Goal: Information Seeking & Learning: Understand process/instructions

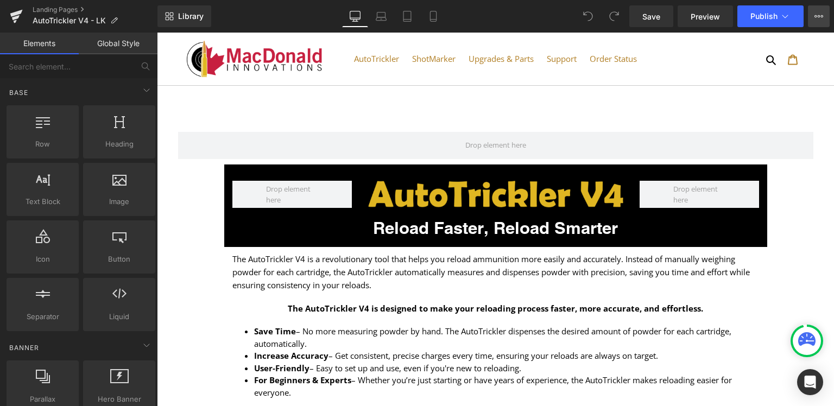
click at [819, 18] on icon at bounding box center [818, 16] width 9 height 9
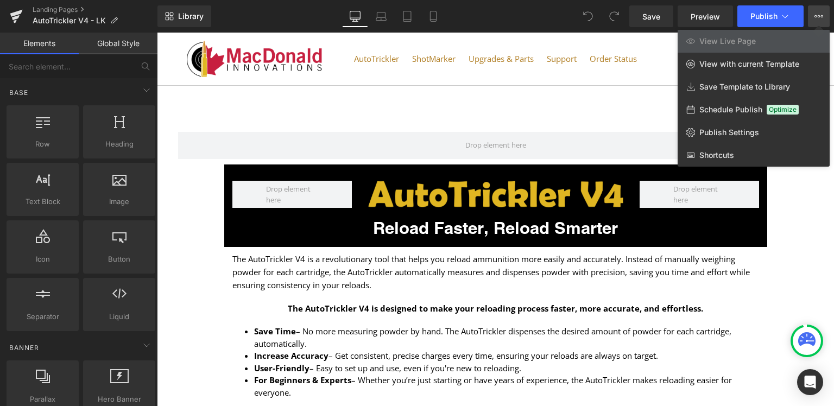
click at [818, 18] on icon at bounding box center [818, 16] width 9 height 9
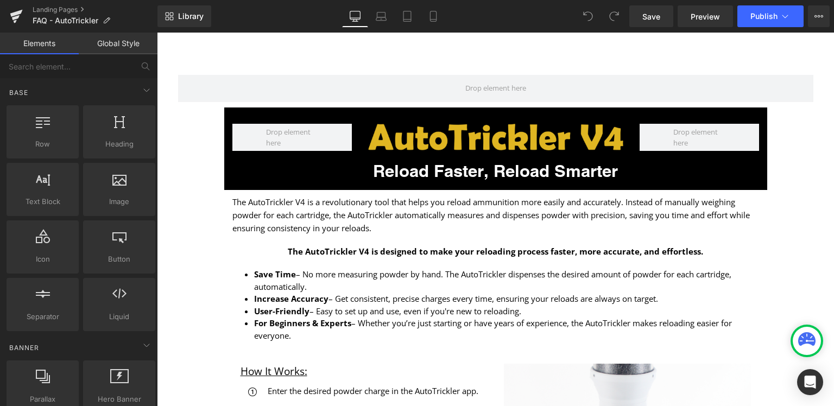
scroll to position [115, 0]
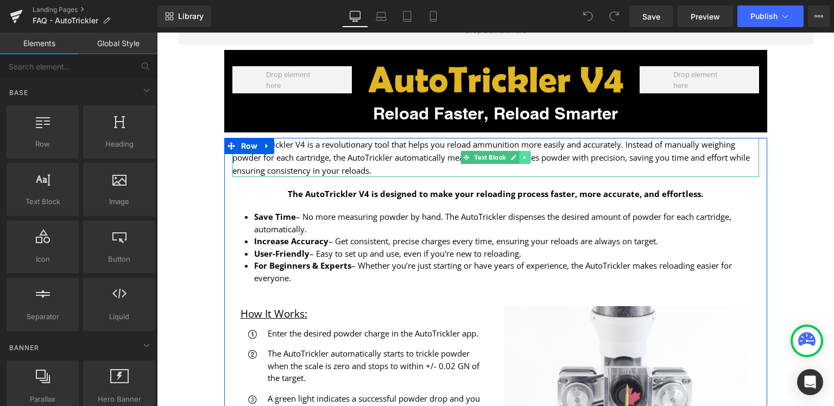
click at [526, 161] on link at bounding box center [524, 157] width 11 height 13
click at [526, 161] on link at bounding box center [530, 157] width 11 height 13
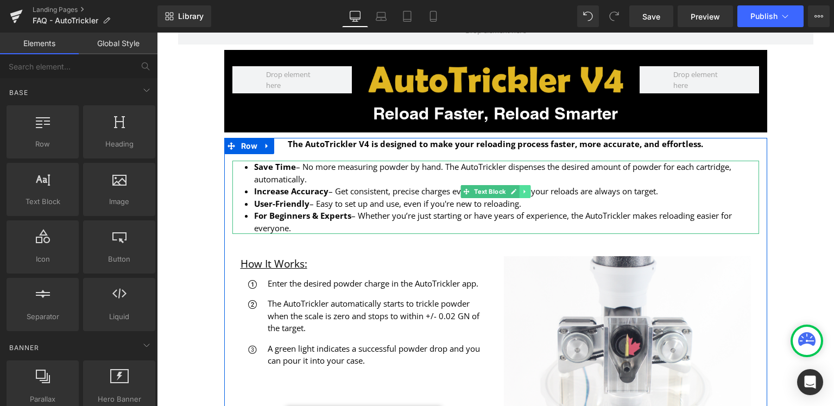
click at [523, 191] on icon at bounding box center [524, 192] width 2 height 4
click at [527, 191] on icon at bounding box center [530, 192] width 6 height 6
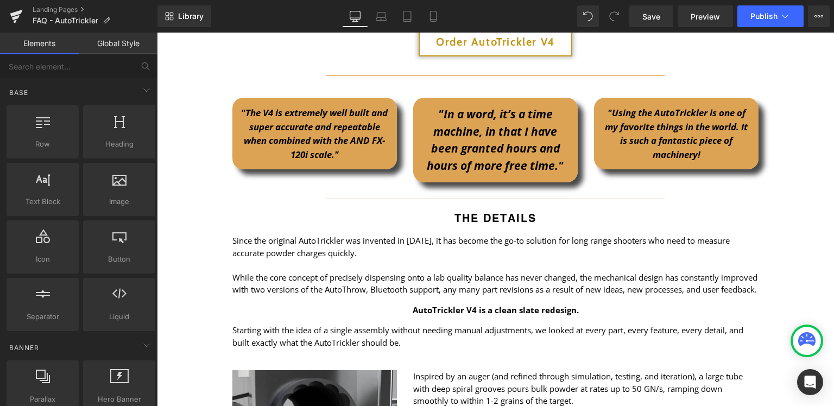
scroll to position [917, 0]
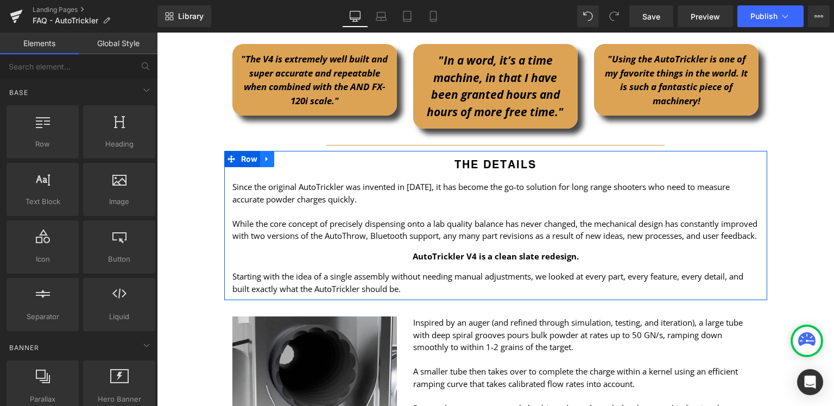
click at [263, 155] on icon at bounding box center [267, 159] width 8 height 8
click at [292, 155] on icon at bounding box center [296, 159] width 8 height 8
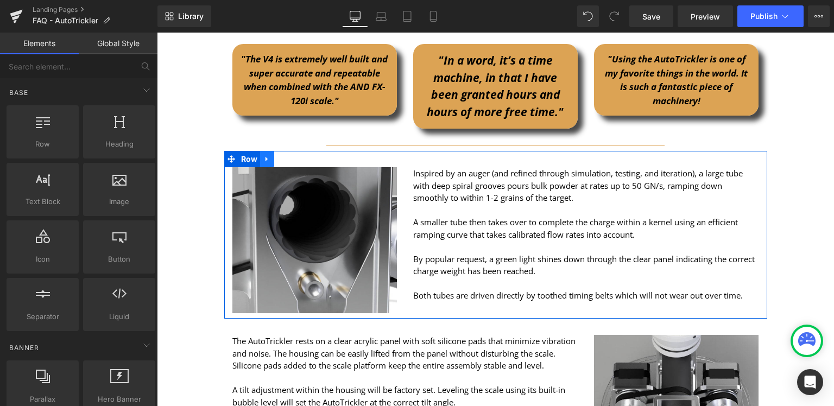
click at [265, 157] on icon at bounding box center [266, 159] width 2 height 5
click at [295, 161] on link at bounding box center [295, 159] width 14 height 16
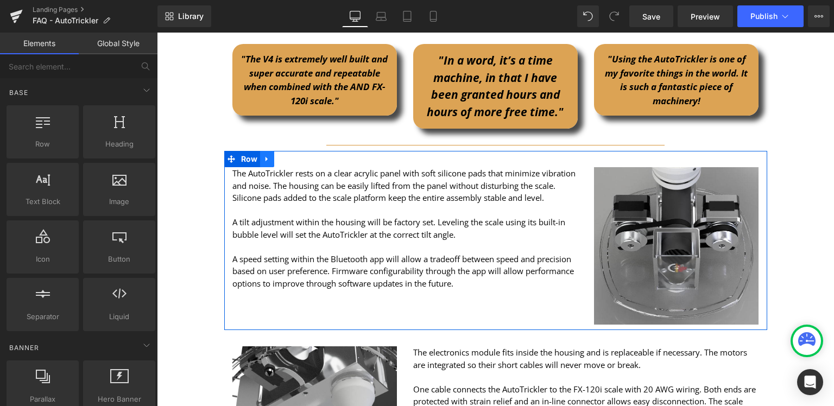
click at [266, 158] on icon at bounding box center [267, 159] width 8 height 8
click at [293, 155] on icon at bounding box center [296, 159] width 8 height 8
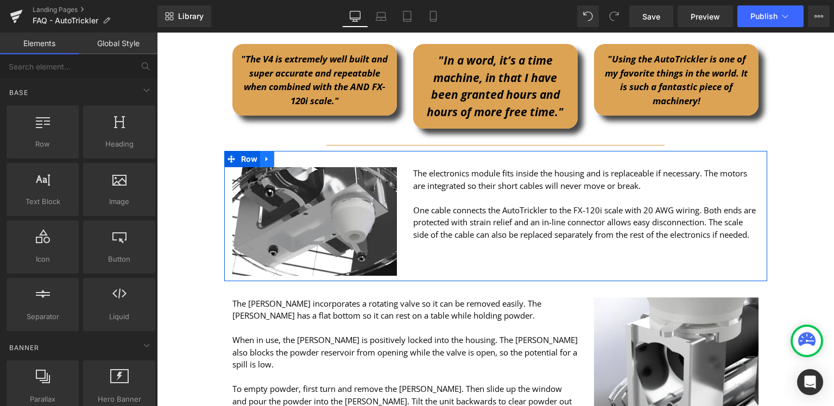
click at [264, 157] on icon at bounding box center [267, 159] width 8 height 8
click at [294, 161] on link at bounding box center [295, 159] width 14 height 16
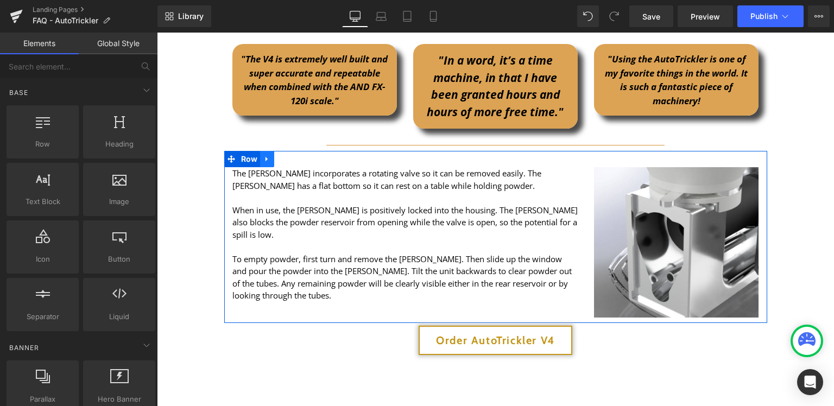
click at [263, 160] on icon at bounding box center [267, 159] width 8 height 8
click at [293, 162] on link at bounding box center [295, 159] width 14 height 16
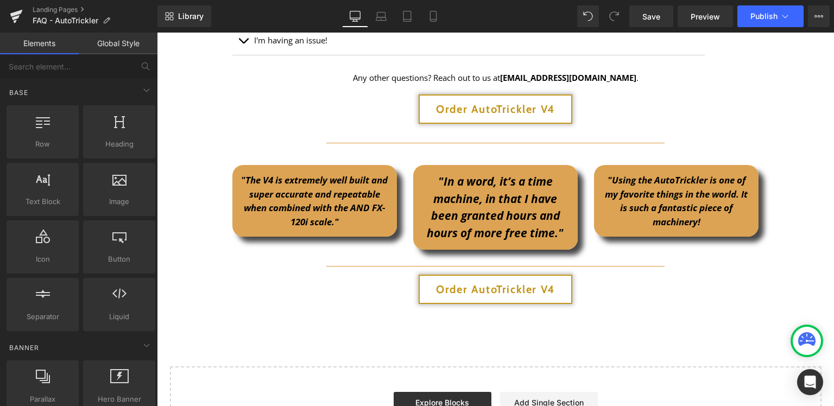
scroll to position [860, 0]
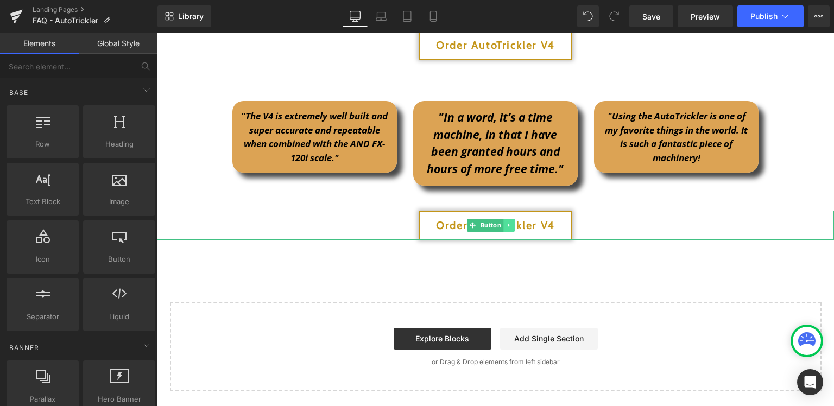
click at [509, 224] on icon at bounding box center [509, 226] width 2 height 4
click at [514, 224] on icon at bounding box center [515, 225] width 6 height 7
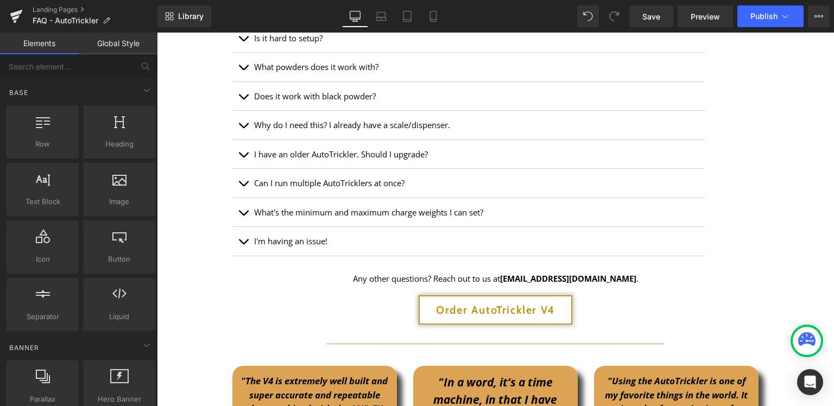
scroll to position [573, 0]
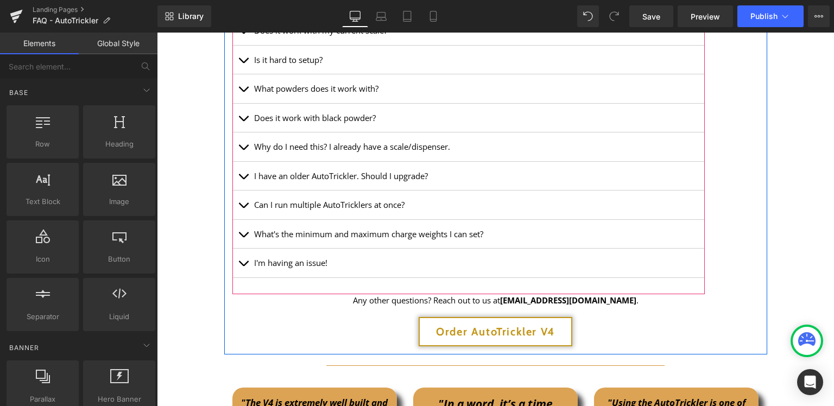
click at [238, 197] on button "button" at bounding box center [243, 205] width 22 height 29
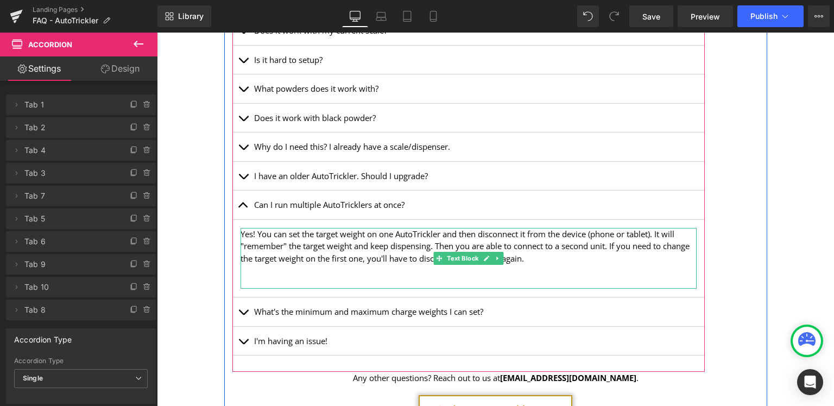
click at [362, 238] on div "Yes! You can set the target weight on one AutoTrickler and then disconnect it f…" at bounding box center [469, 258] width 456 height 61
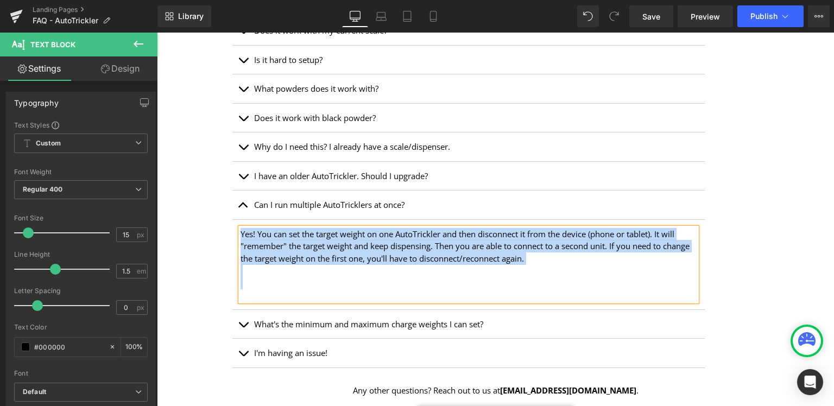
copy div "Yes! You can set the target weight on one AutoTrickler and then disconnect it f…"
drag, startPoint x: 229, startPoint y: 391, endPoint x: 252, endPoint y: 290, distance: 103.6
click at [226, 391] on div "Do I need to use an app? Text Block Yes, you will need a tablet or smartphone t…" at bounding box center [495, 217] width 543 height 458
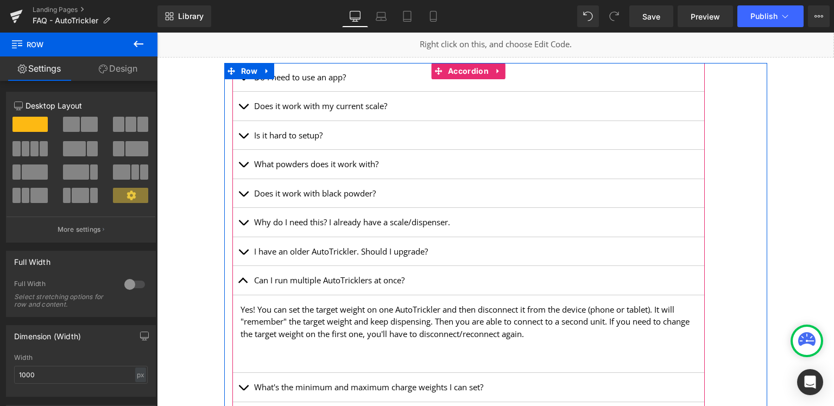
scroll to position [516, 0]
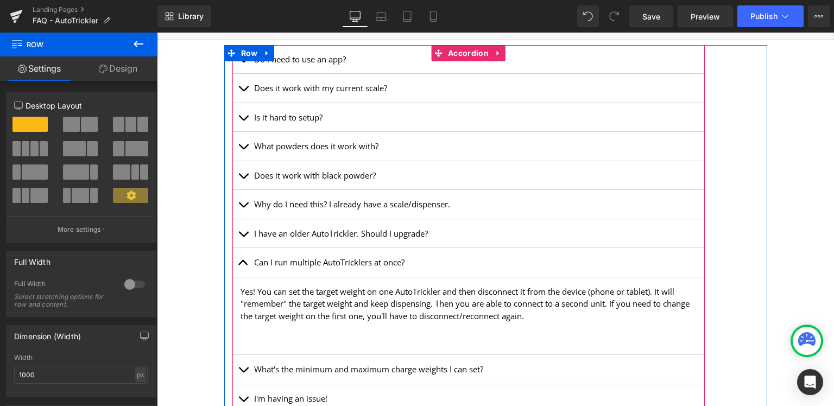
click at [240, 260] on button "button" at bounding box center [243, 262] width 22 height 29
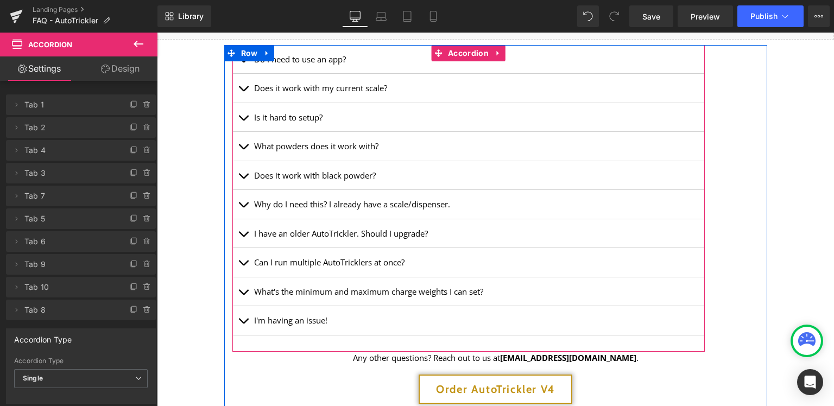
click at [237, 316] on button "button" at bounding box center [243, 320] width 22 height 29
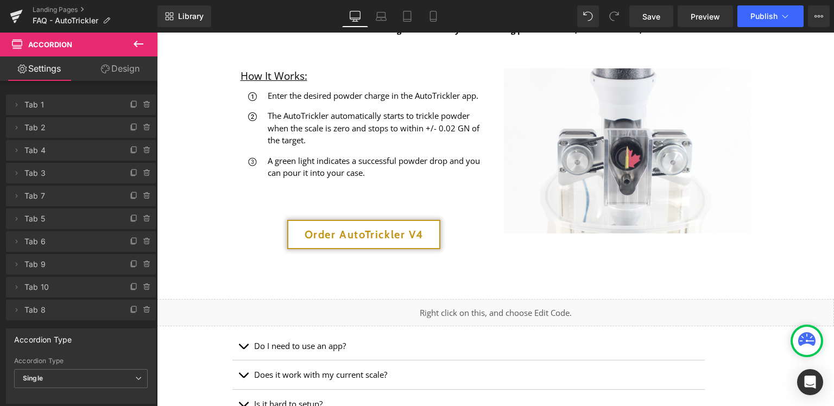
scroll to position [0, 0]
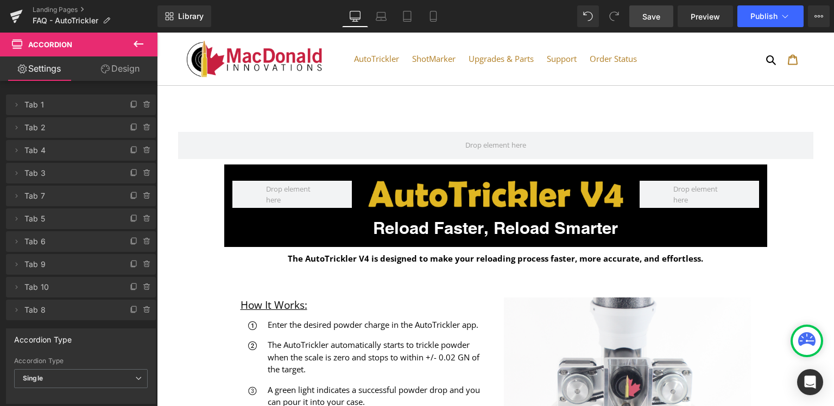
click at [655, 14] on span "Save" at bounding box center [651, 16] width 18 height 11
